Goal: Information Seeking & Learning: Learn about a topic

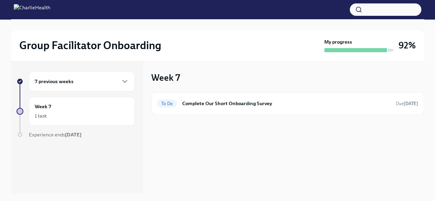
click at [88, 77] on div "7 previous weeks" at bounding box center [82, 81] width 94 height 8
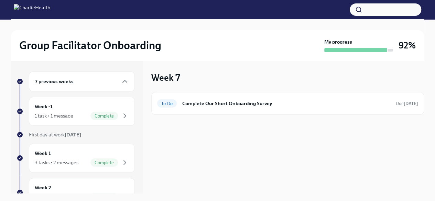
click at [89, 80] on div "7 previous weeks" at bounding box center [82, 81] width 94 height 8
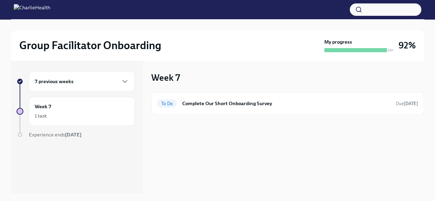
click at [89, 80] on div "7 previous weeks" at bounding box center [82, 81] width 94 height 8
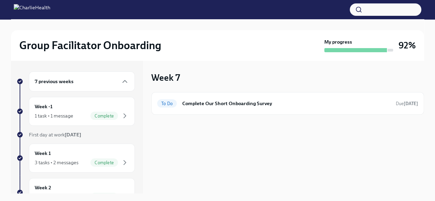
click at [367, 8] on button "button" at bounding box center [386, 9] width 72 height 12
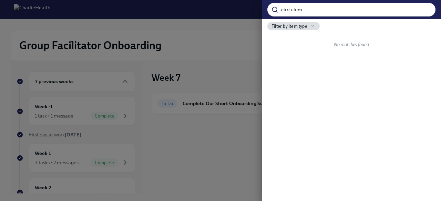
click at [422, 90] on div "cirrculum ​ Filter by item type No matches found" at bounding box center [351, 100] width 179 height 201
click at [417, 95] on div "cirrculum ​ Filter by item type No matches found" at bounding box center [351, 100] width 179 height 201
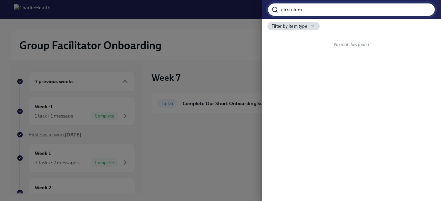
click at [304, 12] on input "cirrculum" at bounding box center [358, 10] width 154 height 14
drag, startPoint x: 306, startPoint y: 12, endPoint x: 248, endPoint y: 5, distance: 58.2
click at [252, 6] on div "cirrculum ​ Filter by item type No matches found" at bounding box center [220, 100] width 441 height 201
paste input "urriculums"
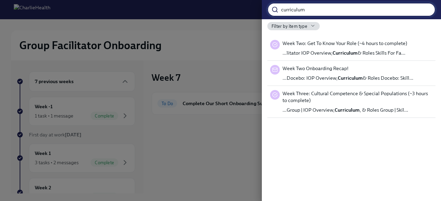
type input "curriculum"
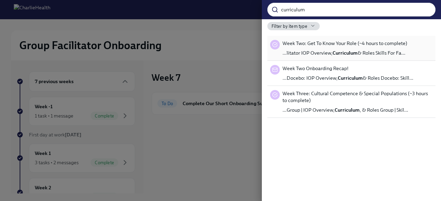
click at [338, 52] on strong "Curriculum" at bounding box center [344, 53] width 25 height 6
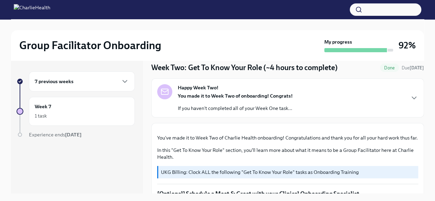
scroll to position [379, 0]
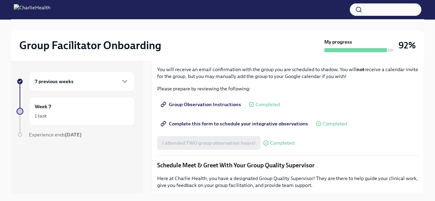
click at [367, 10] on button "button" at bounding box center [386, 9] width 72 height 12
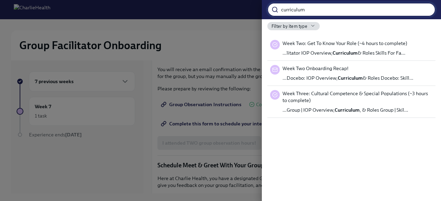
type input "curriculum"
click at [372, 140] on div "curriculum ​ Filter by item type Week Two: Get To Know Your Role (~4 hours to c…" at bounding box center [351, 100] width 179 height 201
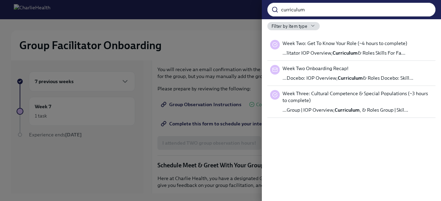
click at [208, 43] on div at bounding box center [220, 100] width 441 height 201
